Goal: Obtain resource: Download file/media

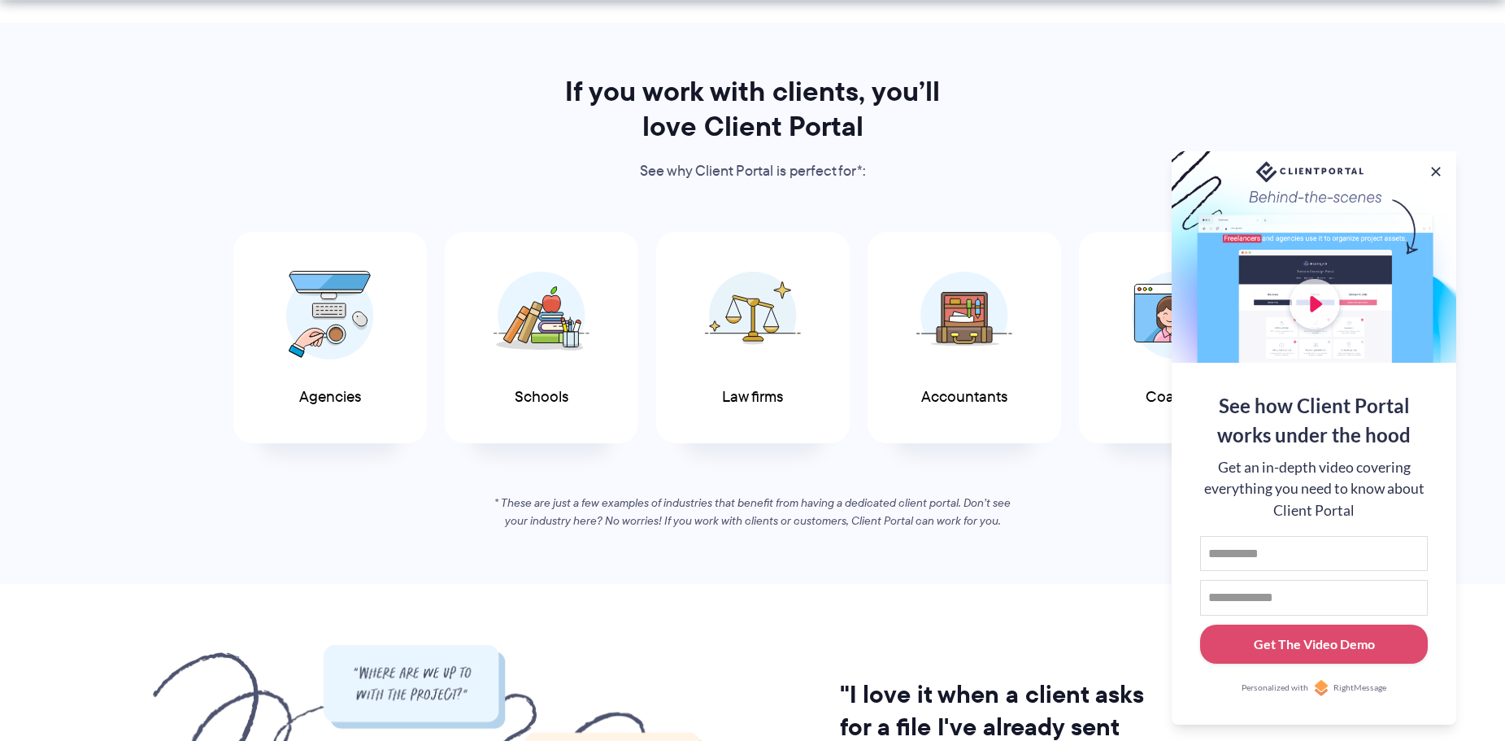
scroll to position [813, 0]
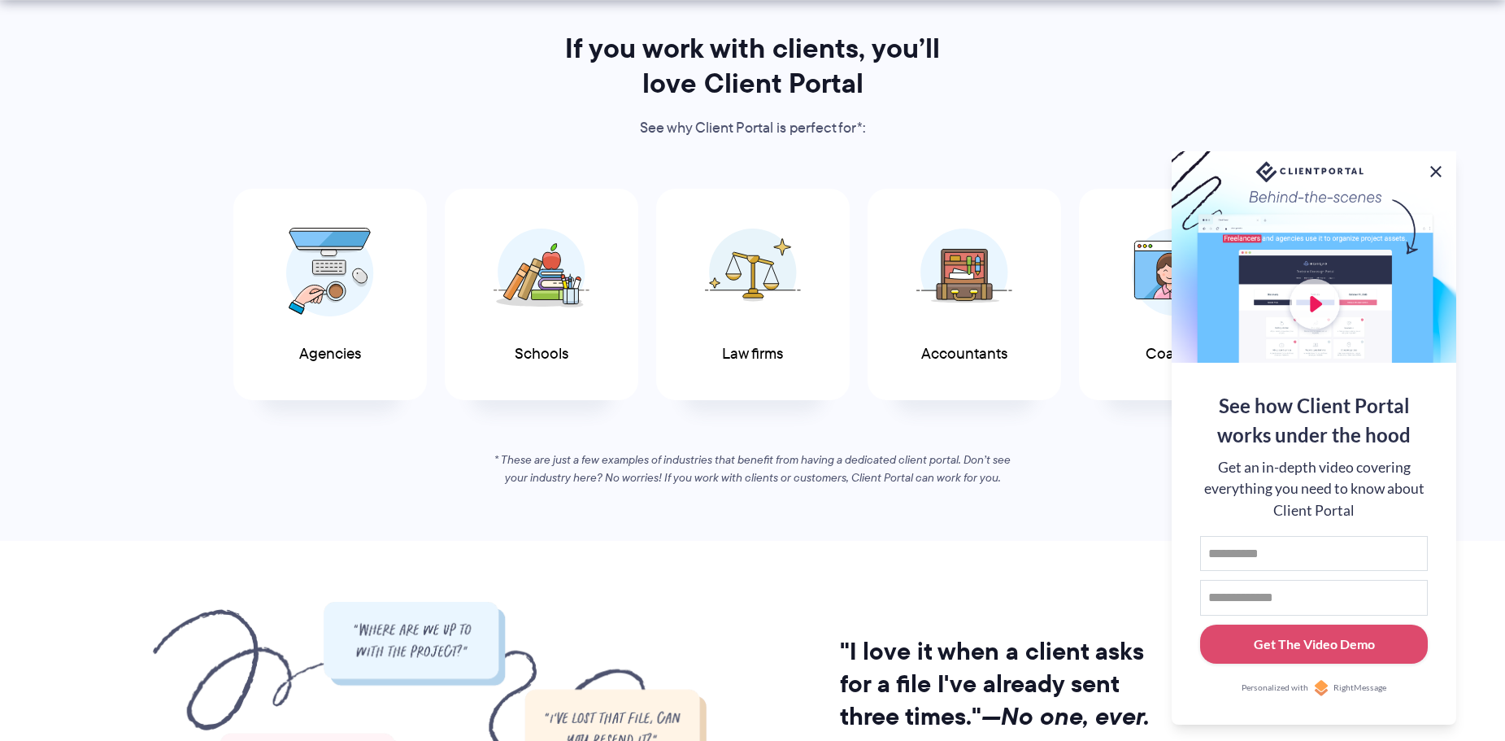
click at [1433, 168] on button at bounding box center [1436, 172] width 20 height 20
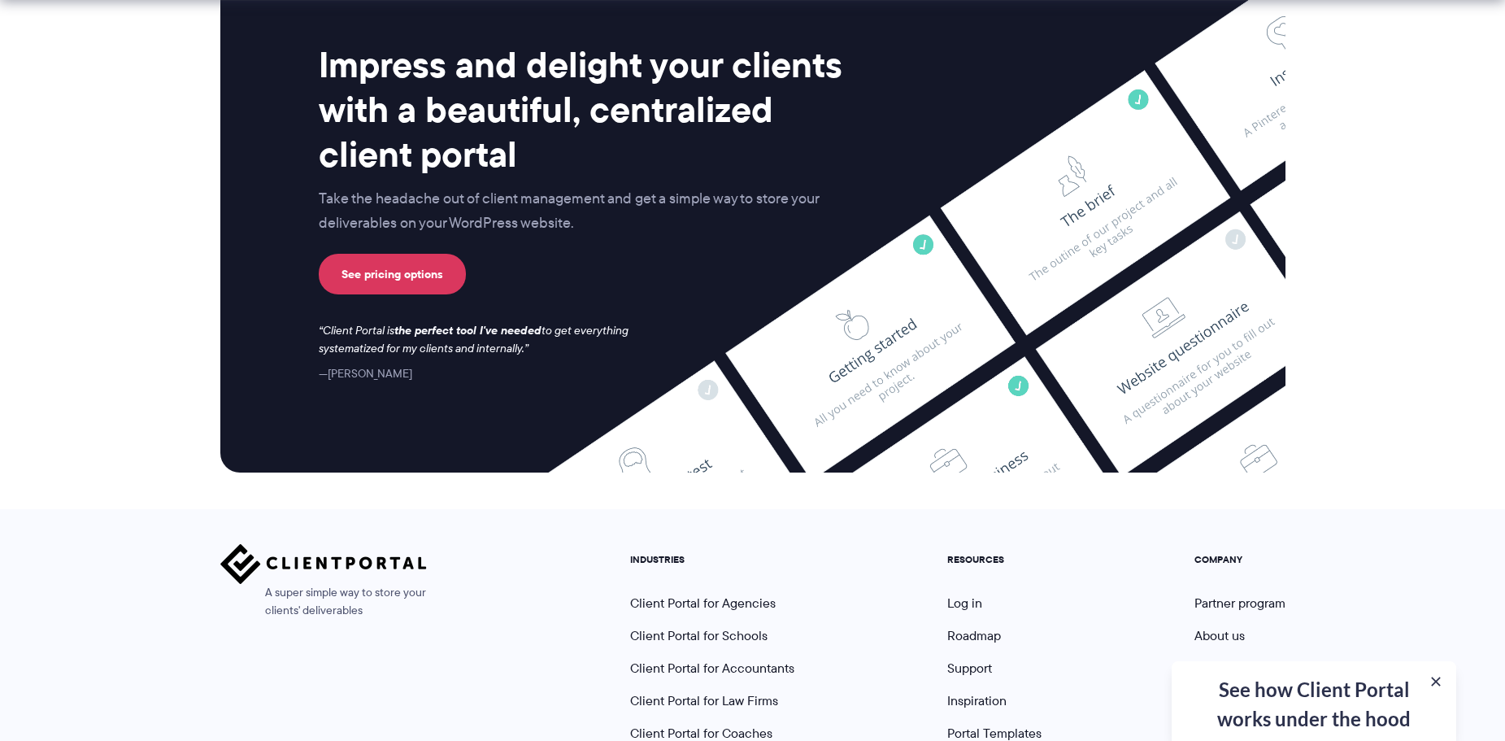
scroll to position [6733, 0]
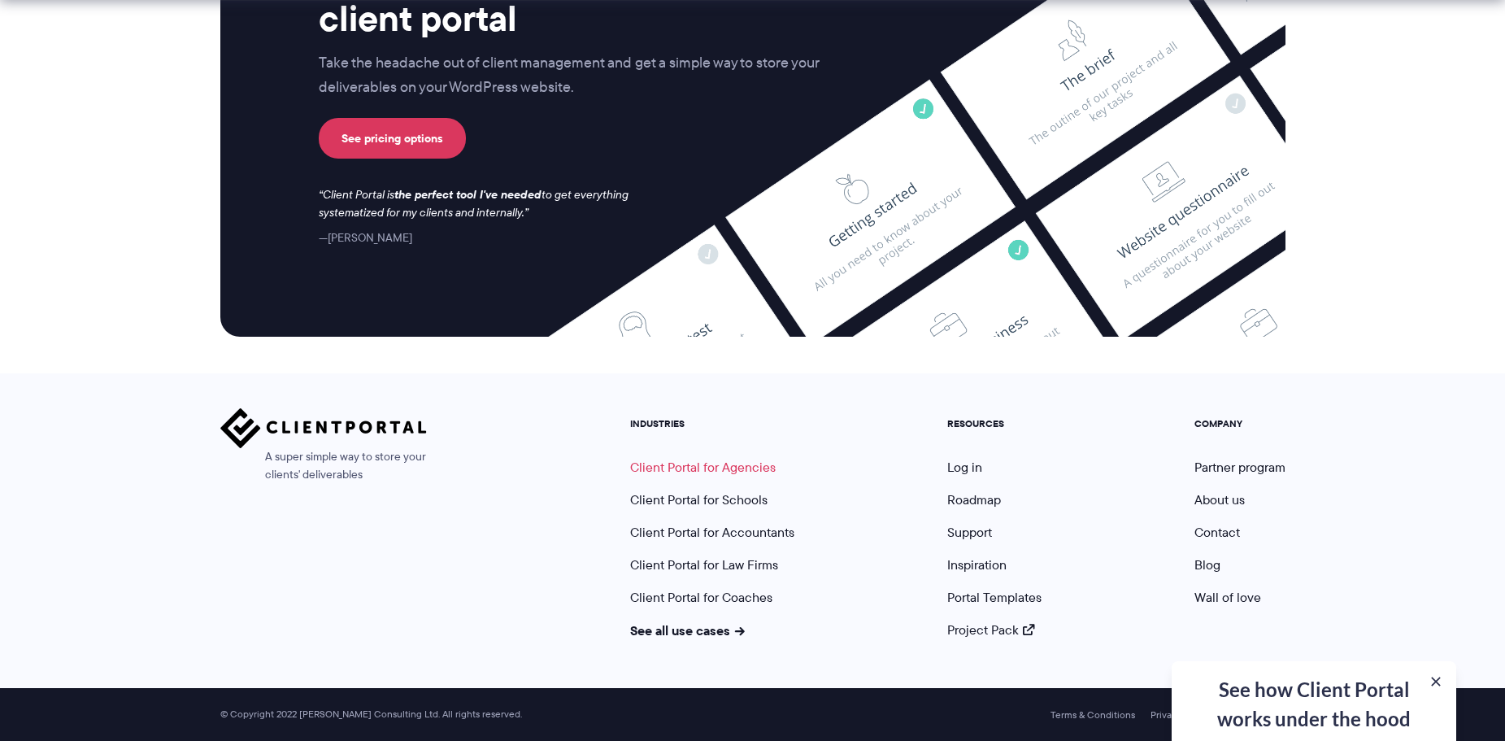
click at [737, 464] on link "Client Portal for Agencies" at bounding box center [703, 467] width 146 height 19
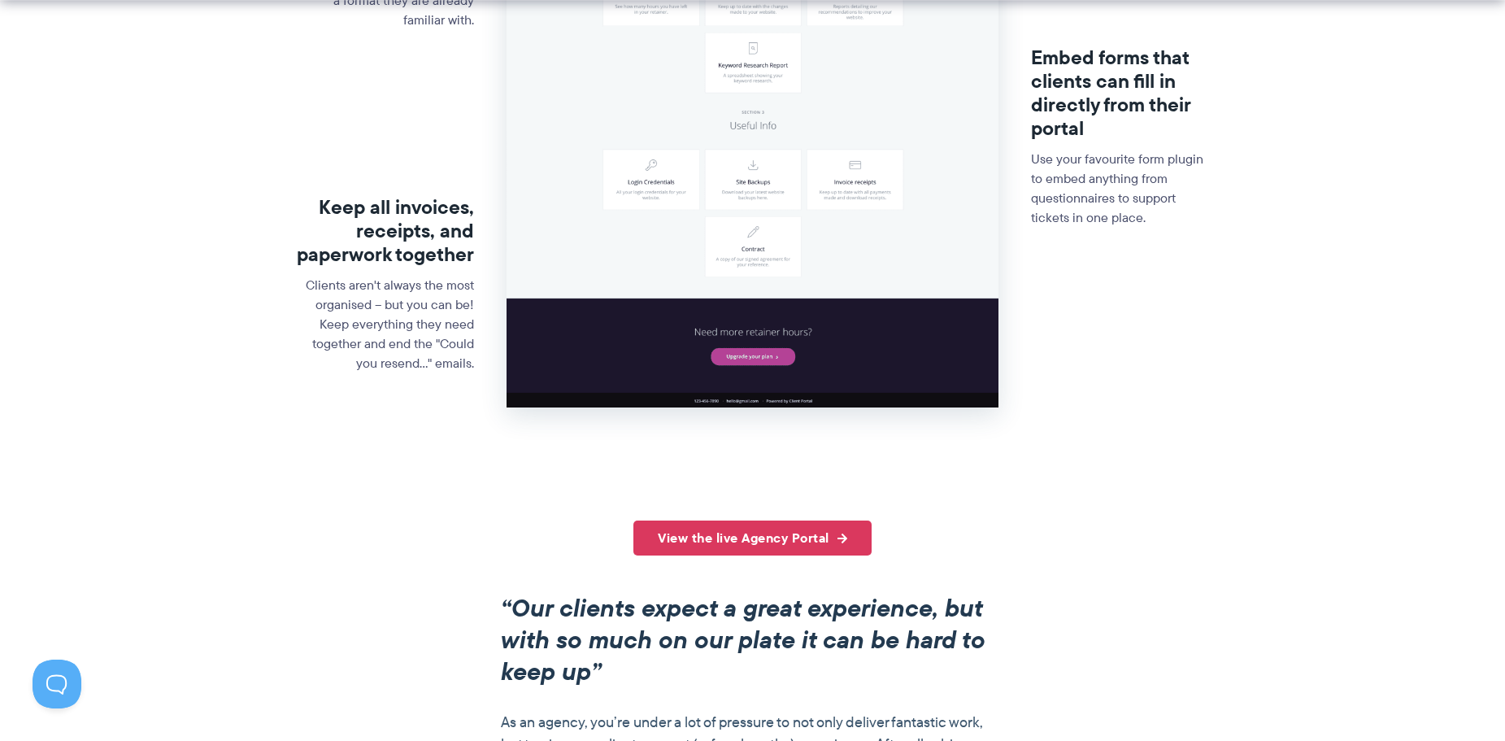
scroll to position [976, 0]
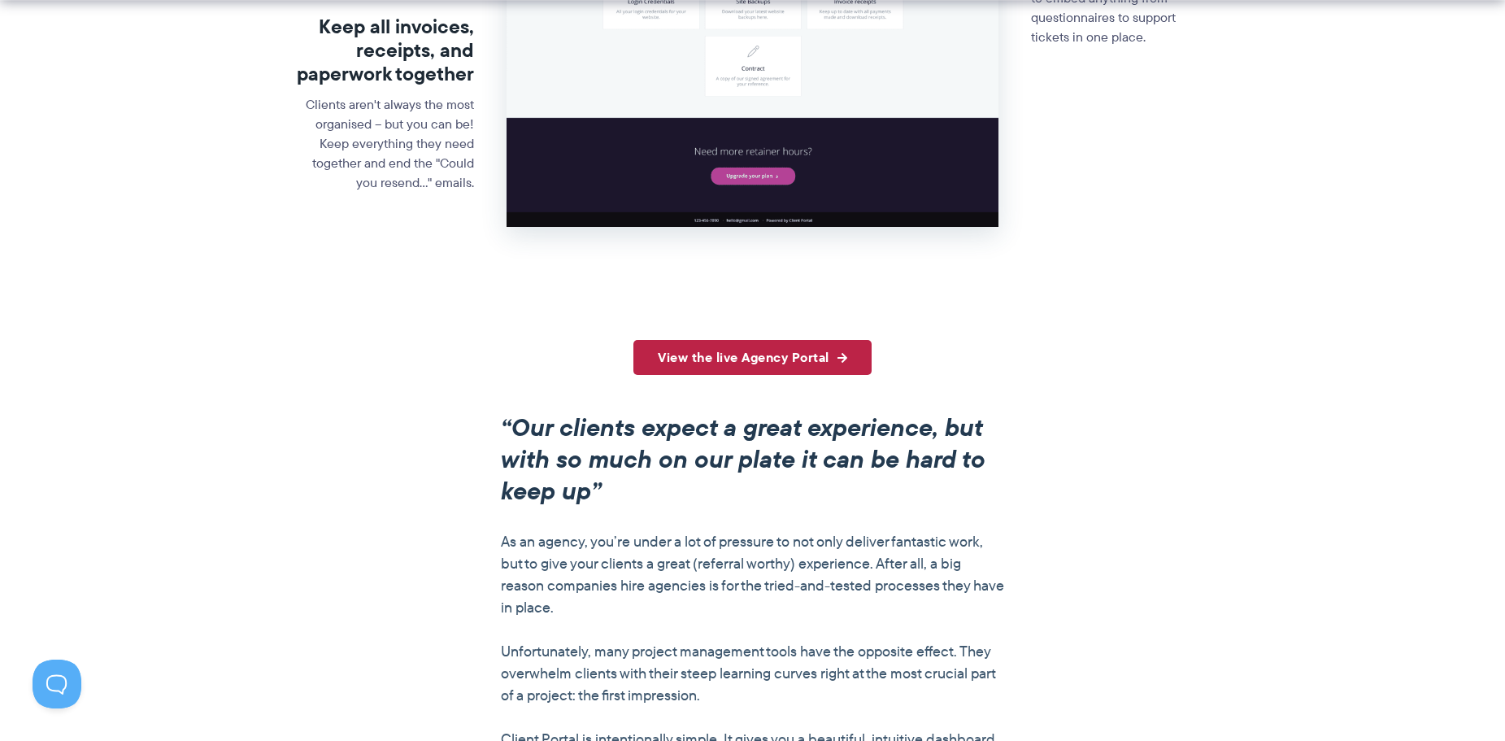
click at [800, 355] on link "View the live Agency Portal" at bounding box center [752, 357] width 238 height 35
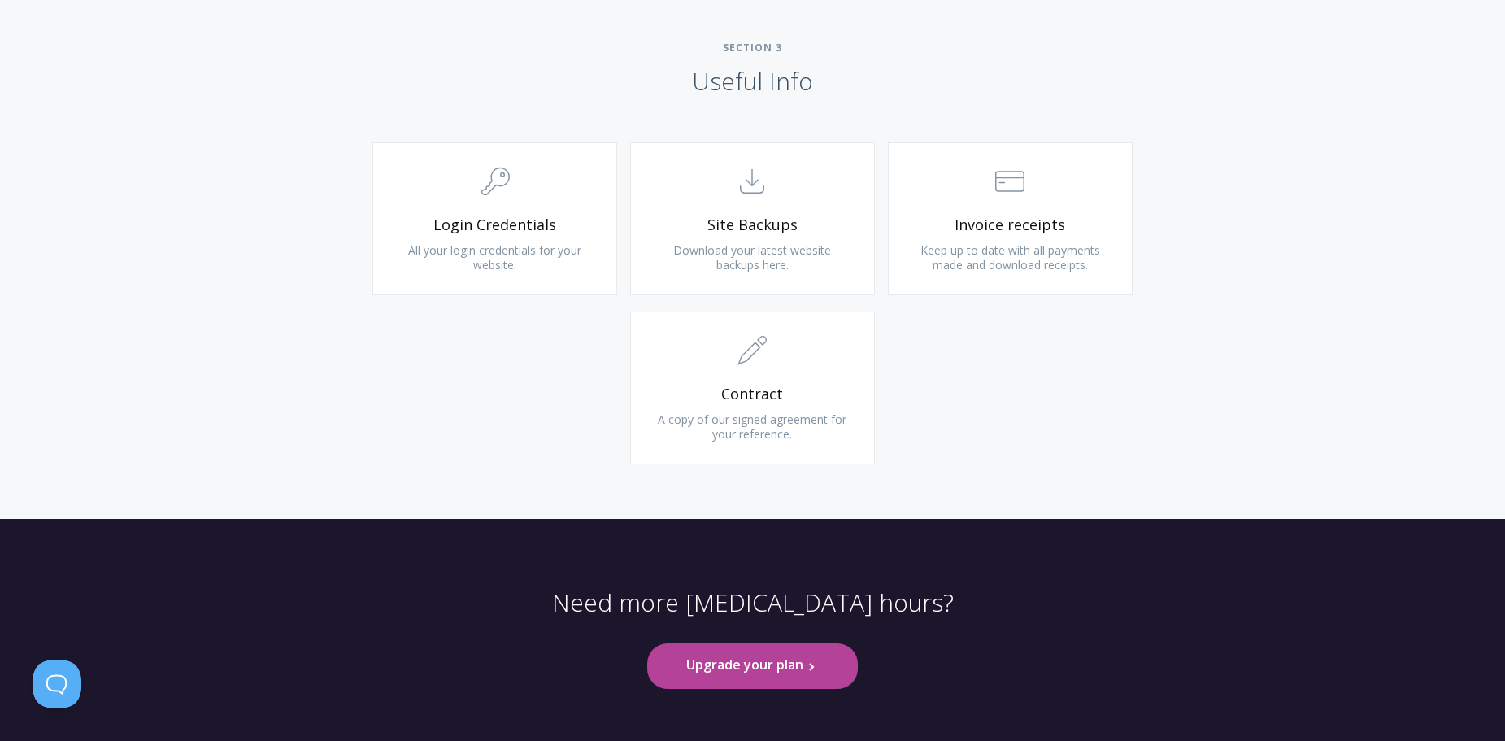
scroll to position [1572, 0]
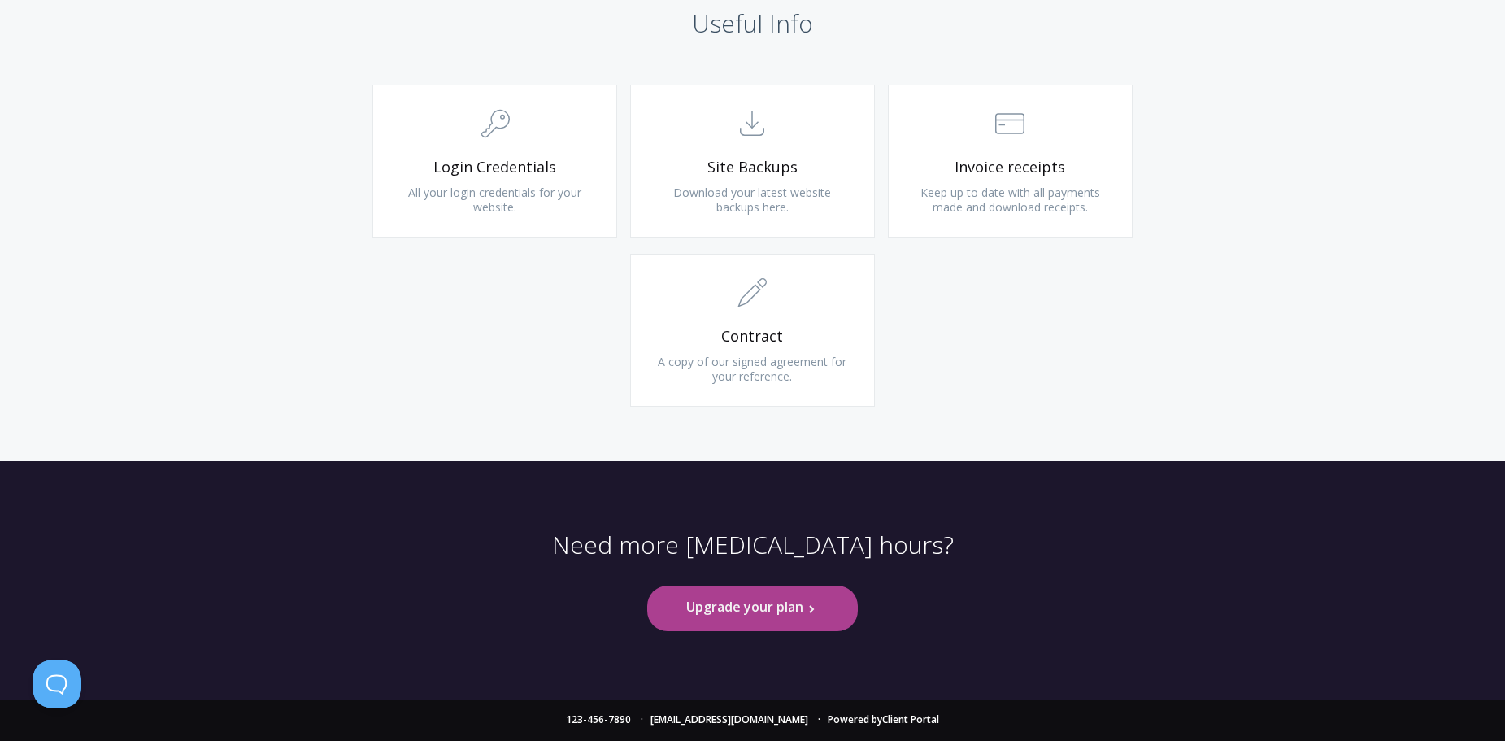
click at [773, 607] on link "Upgrade your plan .st0{fill:none;stroke:#000000;stroke-width:2;stroke-miterlimi…" at bounding box center [752, 607] width 210 height 45
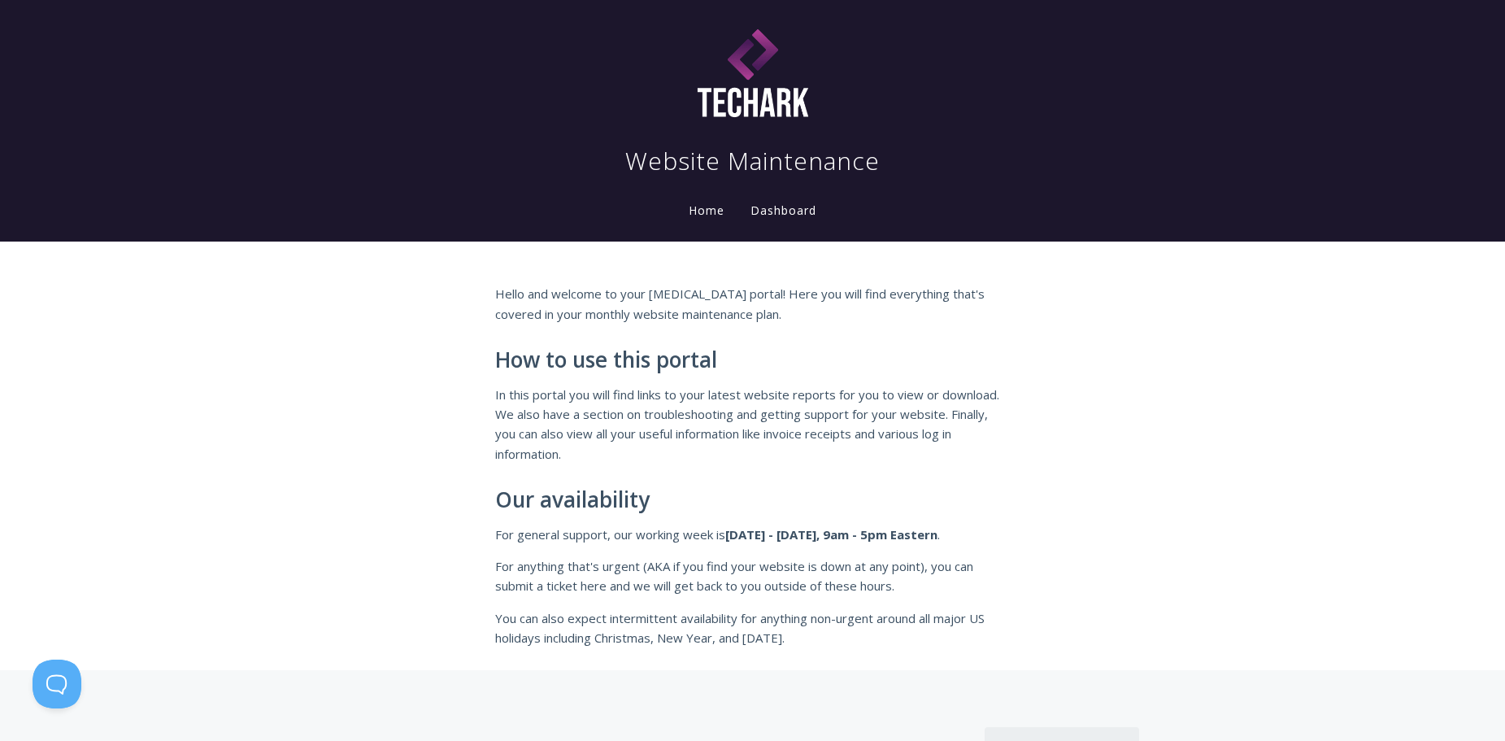
click at [769, 211] on link "Dashboard" at bounding box center [783, 211] width 72 height 18
click at [714, 210] on link "Home" at bounding box center [706, 209] width 42 height 15
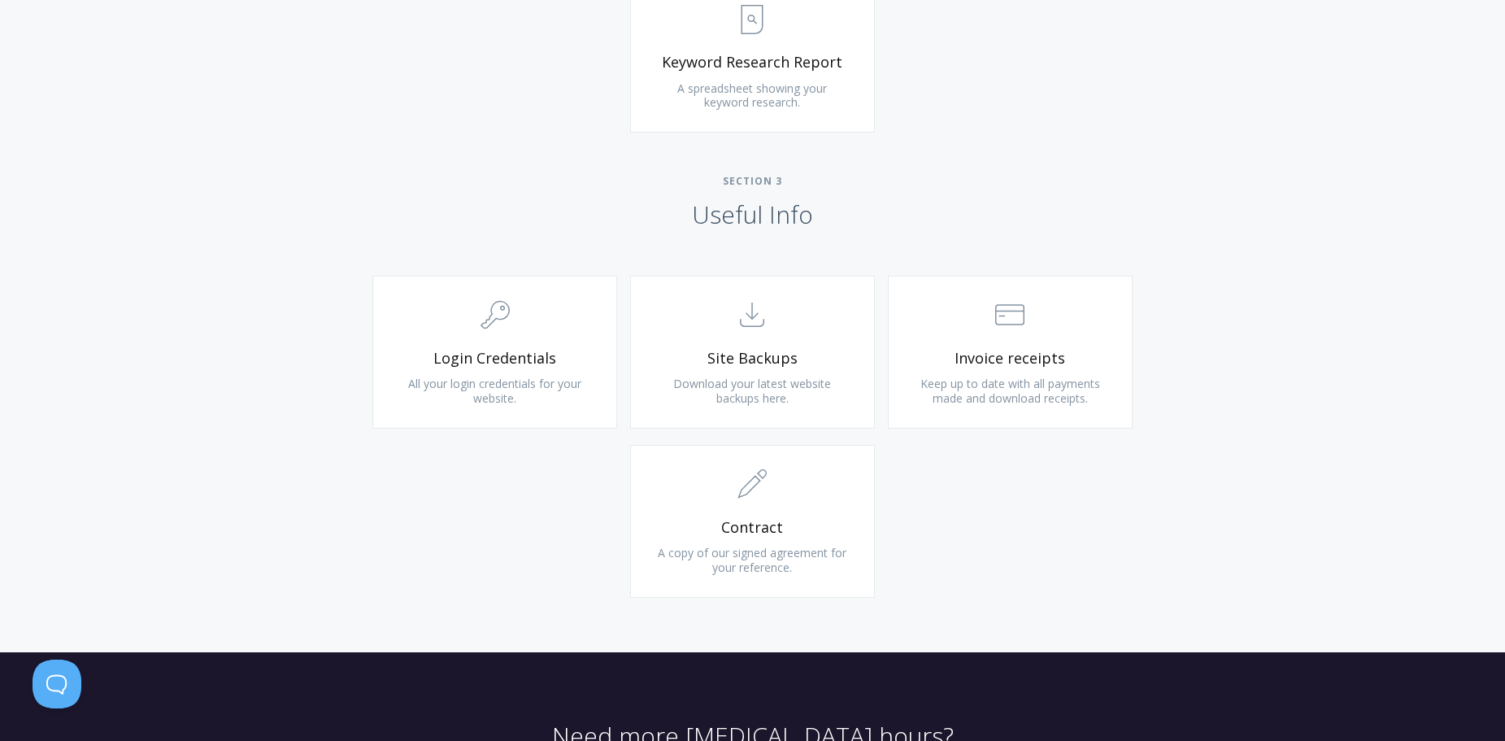
scroll to position [1382, 0]
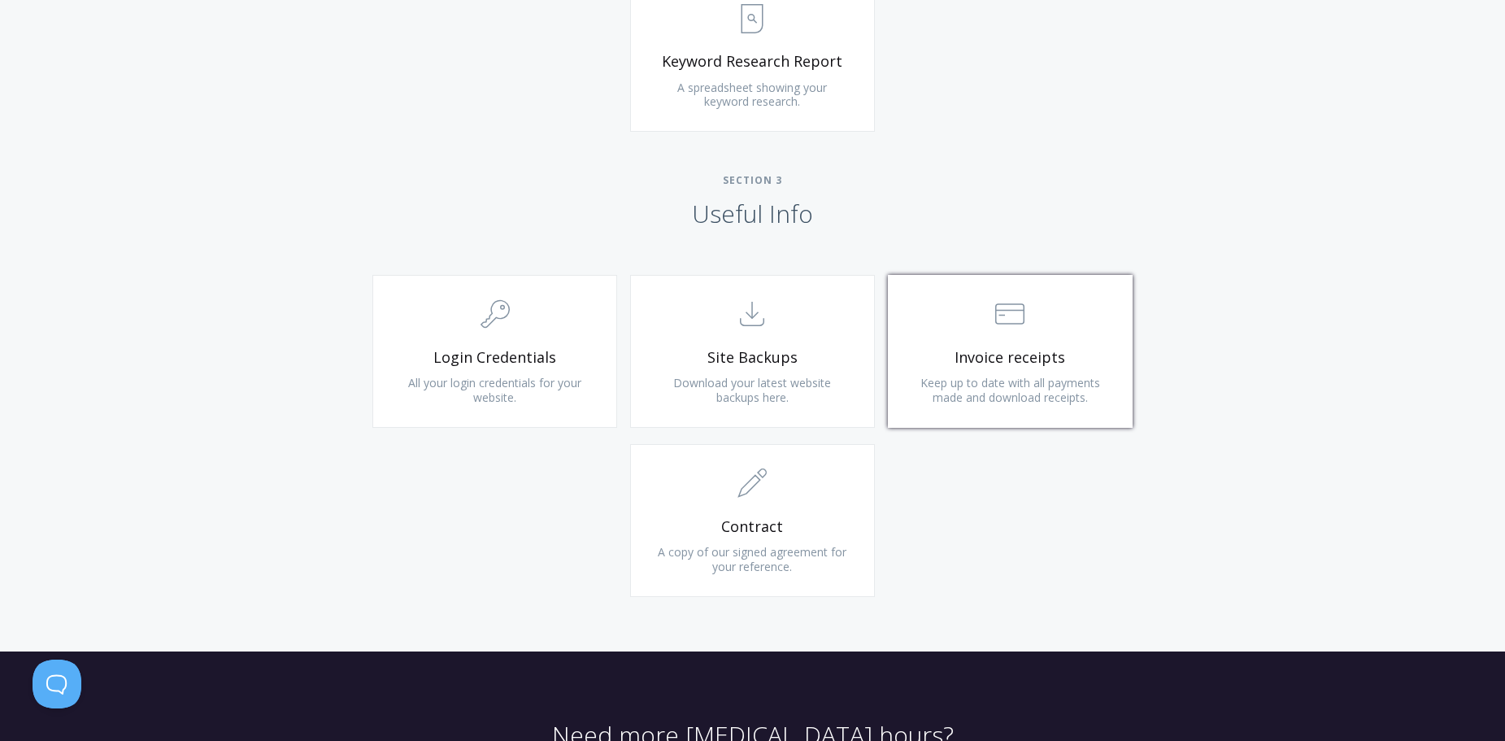
click at [1024, 359] on span "Invoice receipts" at bounding box center [1010, 357] width 194 height 19
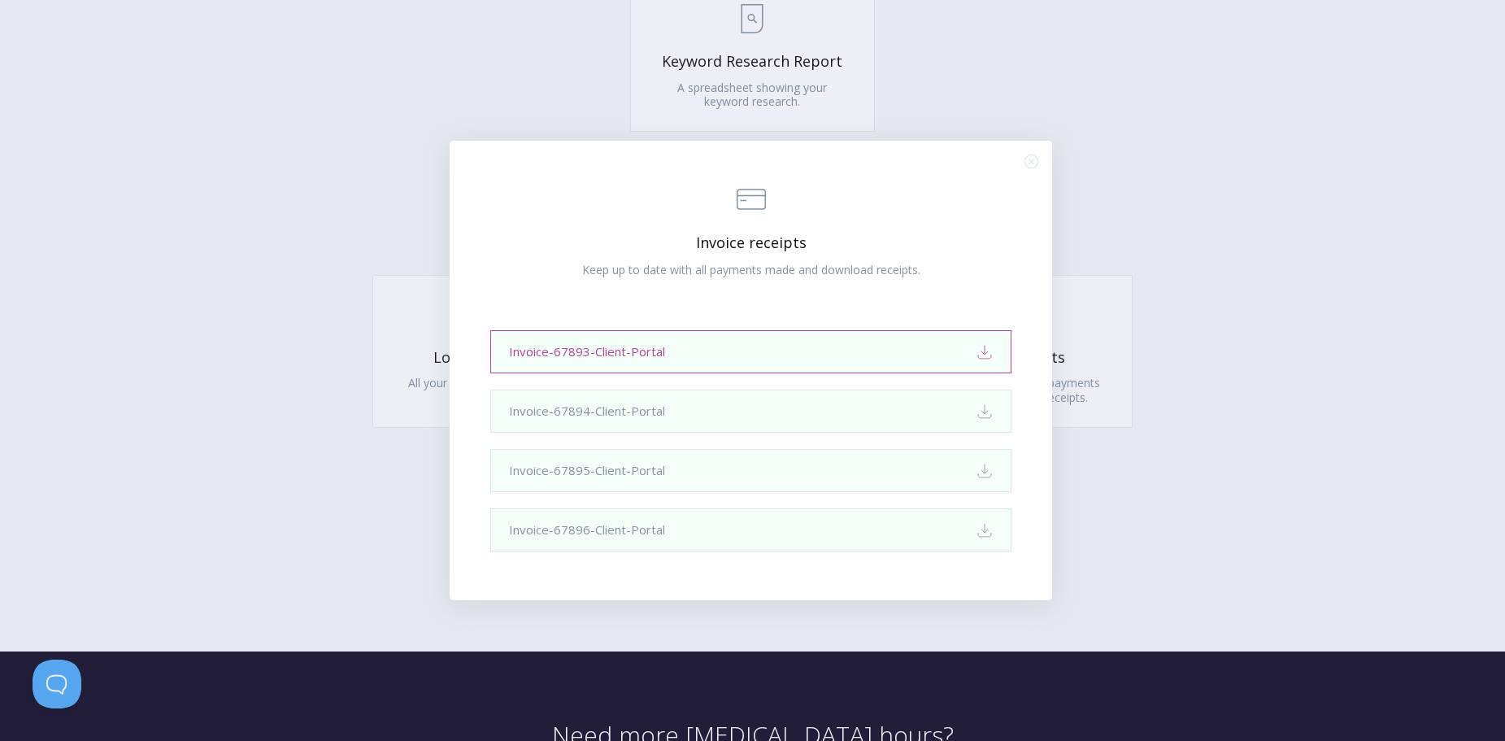
click at [979, 350] on icon "Download" at bounding box center [984, 352] width 16 height 16
